Goal: Transaction & Acquisition: Purchase product/service

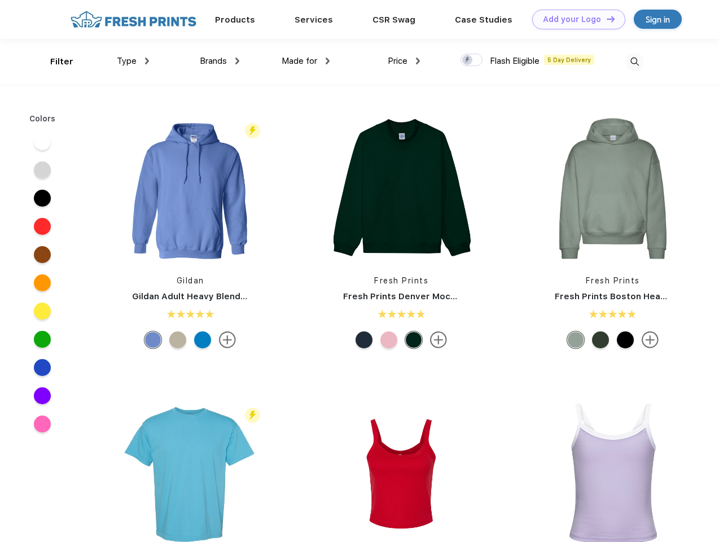
scroll to position [1, 0]
click at [575, 19] on link "Add your Logo Design Tool" at bounding box center [579, 20] width 93 height 20
click at [0, 0] on div "Design Tool" at bounding box center [0, 0] width 0 height 0
click at [606, 19] on link "Add your Logo Design Tool" at bounding box center [579, 20] width 93 height 20
click at [54, 62] on div "Filter" at bounding box center [61, 61] width 23 height 13
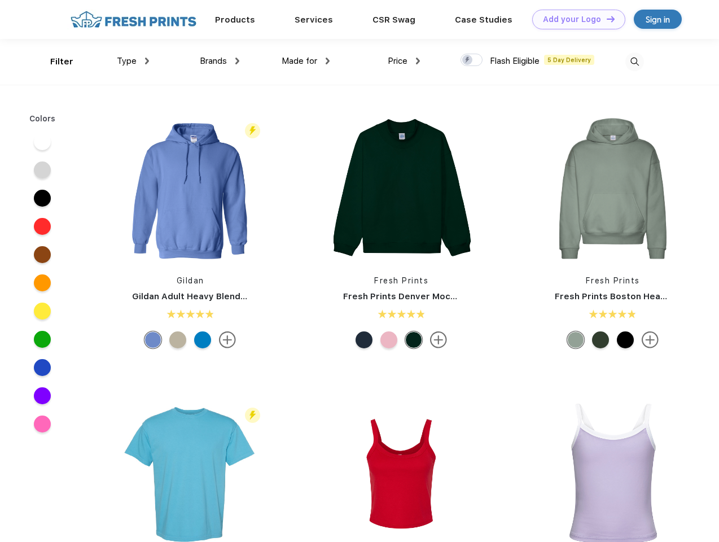
click at [133, 61] on span "Type" at bounding box center [127, 61] width 20 height 10
click at [220, 61] on span "Brands" at bounding box center [213, 61] width 27 height 10
click at [306, 61] on span "Made for" at bounding box center [300, 61] width 36 height 10
click at [404, 61] on span "Price" at bounding box center [398, 61] width 20 height 10
click at [472, 60] on div at bounding box center [472, 60] width 22 height 12
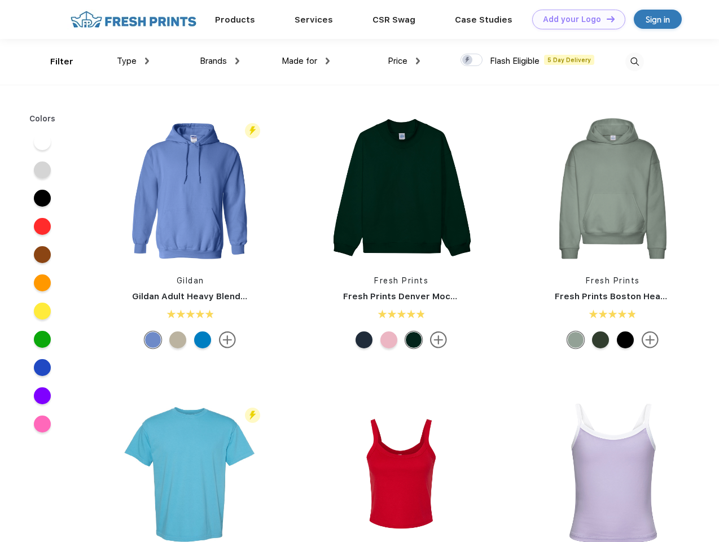
click at [468, 60] on input "checkbox" at bounding box center [464, 56] width 7 height 7
click at [635, 62] on img at bounding box center [635, 62] width 19 height 19
